Goal: Transaction & Acquisition: Purchase product/service

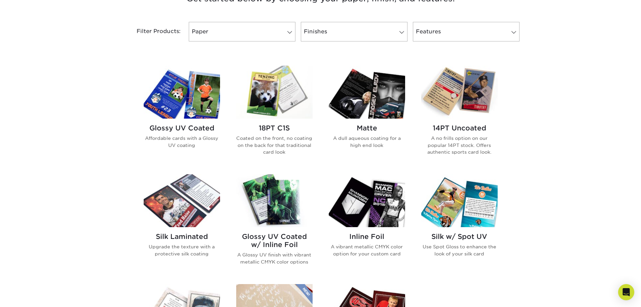
scroll to position [236, 0]
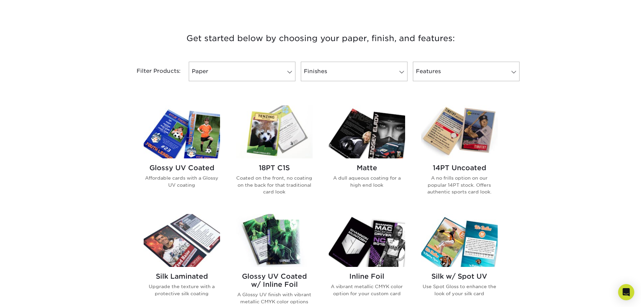
scroll to position [236, 0]
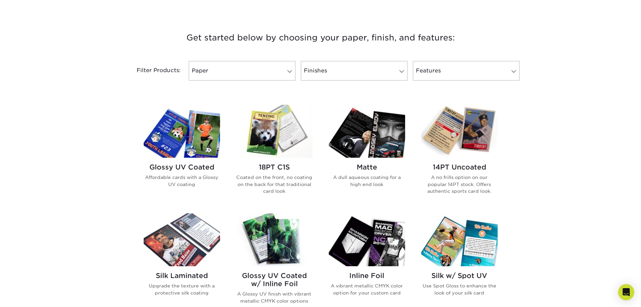
click at [271, 135] on img at bounding box center [274, 131] width 76 height 53
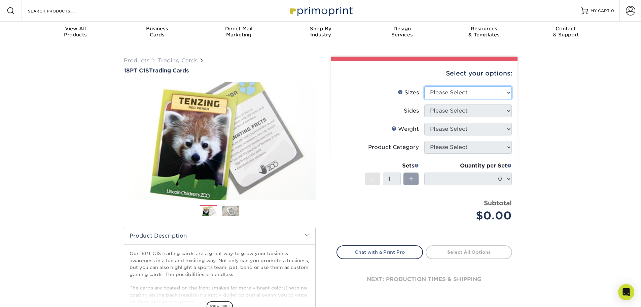
click at [464, 93] on select "Please Select 2.5" x 3.5"" at bounding box center [468, 92] width 88 height 13
select select "2.50x3.50"
click at [424, 86] on select "Please Select 2.5" x 3.5"" at bounding box center [468, 92] width 88 height 13
click at [461, 108] on select "Please Select Print Both Sides Print Front Only" at bounding box center [468, 110] width 88 height 13
select select "13abbda7-1d64-4f25-8bb2-c179b224825d"
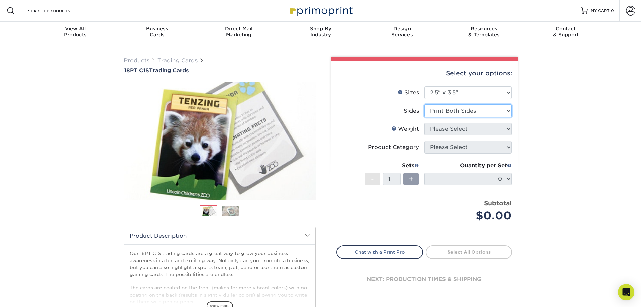
click at [424, 104] on select "Please Select Print Both Sides Print Front Only" at bounding box center [468, 110] width 88 height 13
click at [463, 132] on select "Please Select 18PT C1S" at bounding box center [468, 129] width 88 height 13
select select "18PTC1S"
click at [424, 123] on select "Please Select 18PT C1S" at bounding box center [468, 129] width 88 height 13
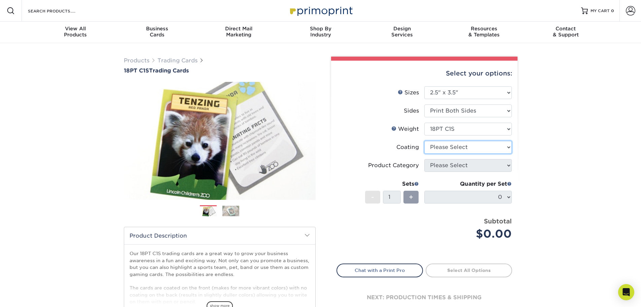
click at [459, 147] on select at bounding box center [468, 147] width 88 height 13
select select "1e8116af-acfc-44b1-83dc-8181aa338834"
click at [424, 141] on select at bounding box center [468, 147] width 88 height 13
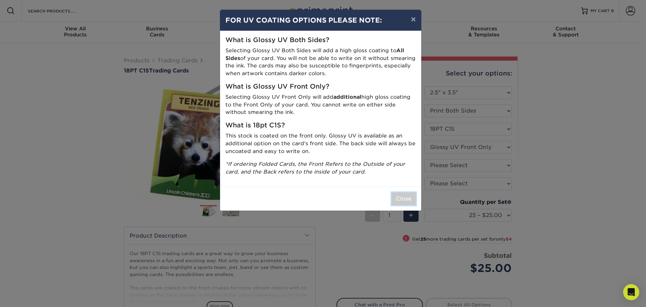
click at [400, 198] on button "Close" at bounding box center [404, 198] width 24 height 13
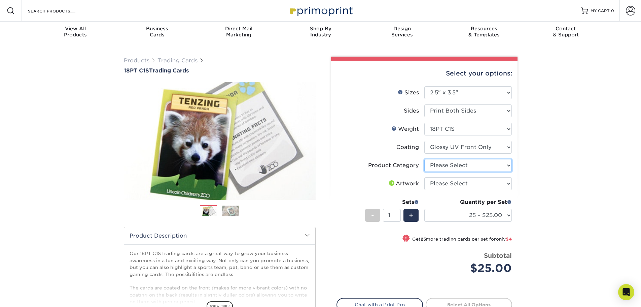
click at [451, 168] on select "Please Select Trading Cards" at bounding box center [468, 165] width 88 height 13
select select "c2f9bce9-36c2-409d-b101-c29d9d031e18"
click at [424, 159] on select "Please Select Trading Cards" at bounding box center [468, 165] width 88 height 13
click at [453, 185] on select "Please Select I will upload files I need a design - $100" at bounding box center [468, 183] width 88 height 13
select select "upload"
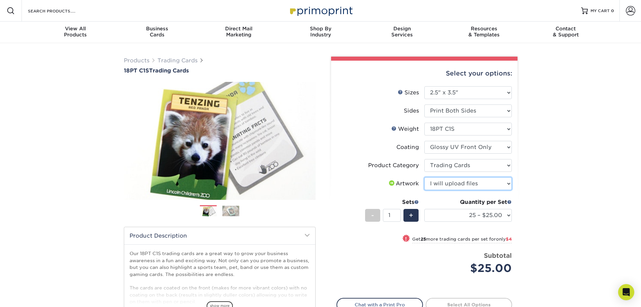
click at [424, 177] on select "Please Select I will upload files I need a design - $100" at bounding box center [468, 183] width 88 height 13
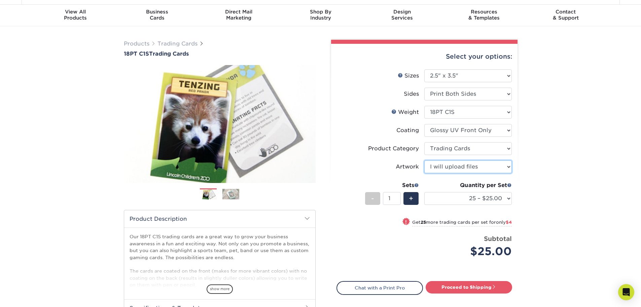
scroll to position [34, 0]
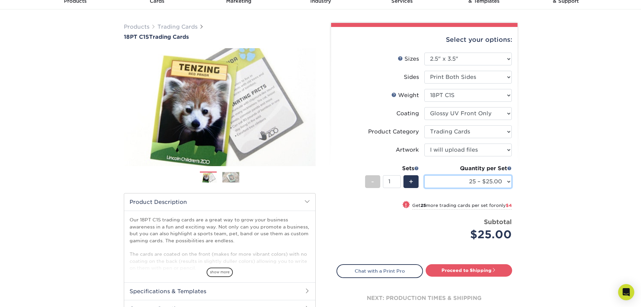
click at [464, 184] on select "25 – $25.00 50 – $29.00 75 – $37.00 100 – $41.00 250 – $48.00 500 – $58.00 1000…" at bounding box center [468, 181] width 88 height 13
select select "1000 – $78.00"
click at [424, 175] on select "25 – $25.00 50 – $29.00 75 – $37.00 100 – $41.00 250 – $48.00 500 – $58.00 1000…" at bounding box center [468, 181] width 88 height 13
click at [487, 186] on select "25 – $25.00 50 – $29.00 75 – $37.00 100 – $41.00 250 – $48.00 500 – $58.00 1000…" at bounding box center [468, 181] width 88 height 13
click at [424, 175] on select "25 – $25.00 50 – $29.00 75 – $37.00 100 – $41.00 250 – $48.00 500 – $58.00 1000…" at bounding box center [468, 181] width 88 height 13
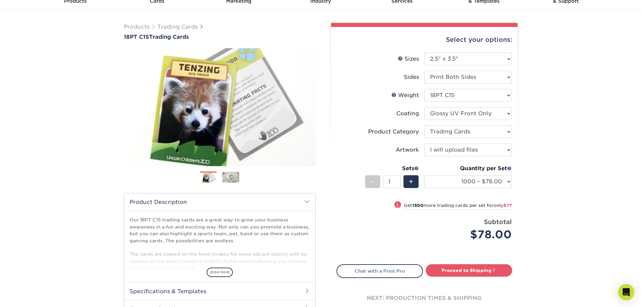
click at [231, 180] on img at bounding box center [230, 177] width 17 height 10
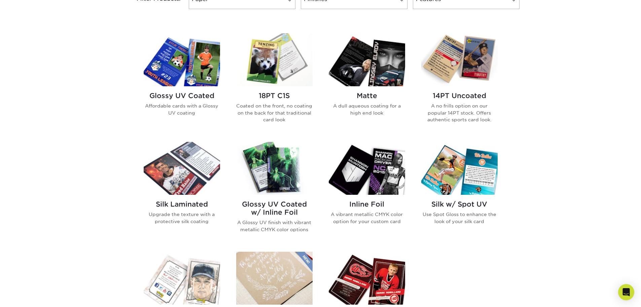
scroll to position [370, 0]
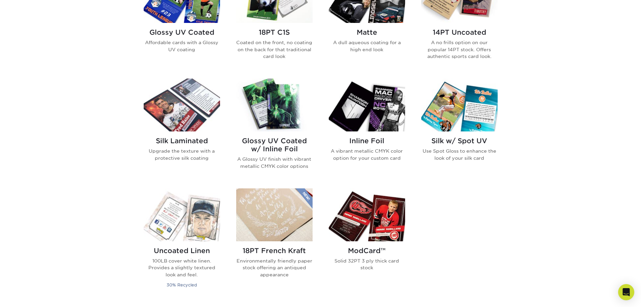
click at [381, 124] on img at bounding box center [367, 104] width 76 height 53
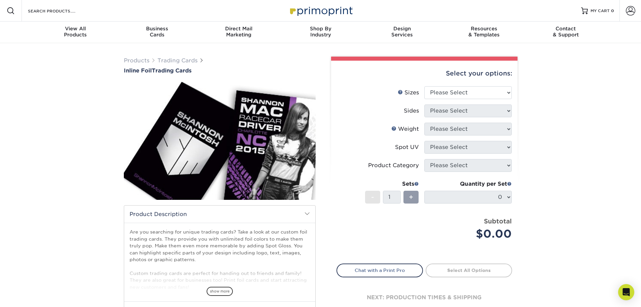
click at [456, 85] on div "Select your options:" at bounding box center [425, 74] width 176 height 26
click at [455, 97] on select "Please Select 2.5" x 3.5"" at bounding box center [468, 92] width 88 height 13
select select "2.50x3.50"
click at [424, 86] on select "Please Select 2.5" x 3.5"" at bounding box center [468, 92] width 88 height 13
click at [449, 110] on select "Please Select Print Both Sides - Foil Back Only Print Both Sides - Foil Both Si…" at bounding box center [468, 110] width 88 height 13
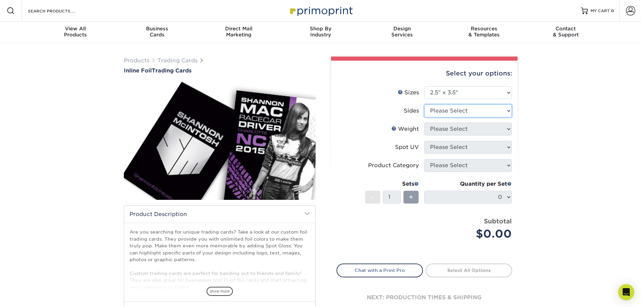
select select "e9e9dfb3-fba1-4d60-972c-fd9ca5904d33"
click at [424, 104] on select "Please Select Print Both Sides - Foil Back Only Print Both Sides - Foil Both Si…" at bounding box center [468, 110] width 88 height 13
click at [464, 128] on select "Please Select 16PT" at bounding box center [468, 129] width 88 height 13
select select "16PT"
click at [424, 123] on select "Please Select 16PT" at bounding box center [468, 129] width 88 height 13
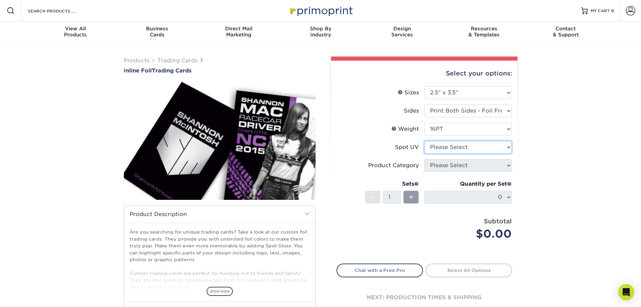
click at [457, 145] on select "Please Select No Spot UV Front and Back (Both Sides) Front Only Back Only" at bounding box center [468, 147] width 88 height 13
select select "1"
click at [424, 141] on select "Please Select No Spot UV Front and Back (Both Sides) Front Only Back Only" at bounding box center [468, 147] width 88 height 13
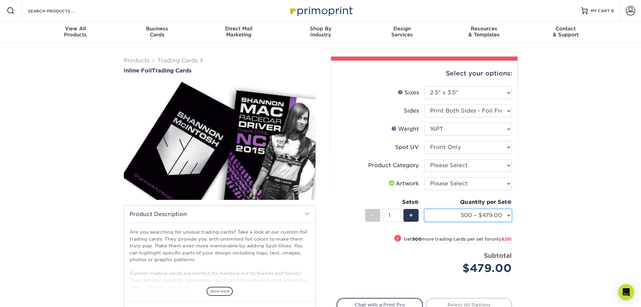
click at [468, 212] on select "500 – $479.00 1000 – $760.00 2500 – $1104.00 5000 – $1565.00" at bounding box center [468, 215] width 88 height 13
click at [424, 209] on select "500 – $479.00 1000 – $760.00 2500 – $1104.00 5000 – $1565.00" at bounding box center [468, 215] width 88 height 13
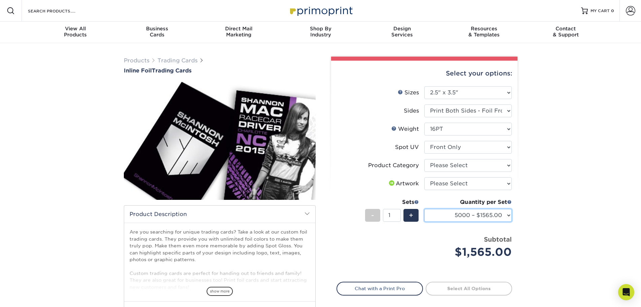
click at [468, 215] on select "500 – $479.00 1000 – $760.00 2500 – $1104.00 5000 – $1565.00" at bounding box center [468, 215] width 88 height 13
select select "500 – $479.00"
click at [424, 209] on select "500 – $479.00 1000 – $760.00 2500 – $1104.00 5000 – $1565.00" at bounding box center [468, 215] width 88 height 13
